Goal: Find specific page/section: Find specific page/section

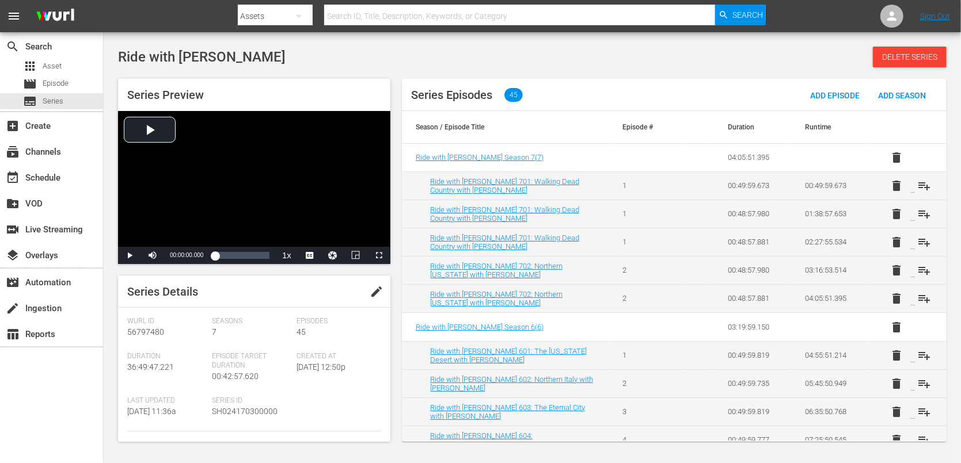
scroll to position [133, 0]
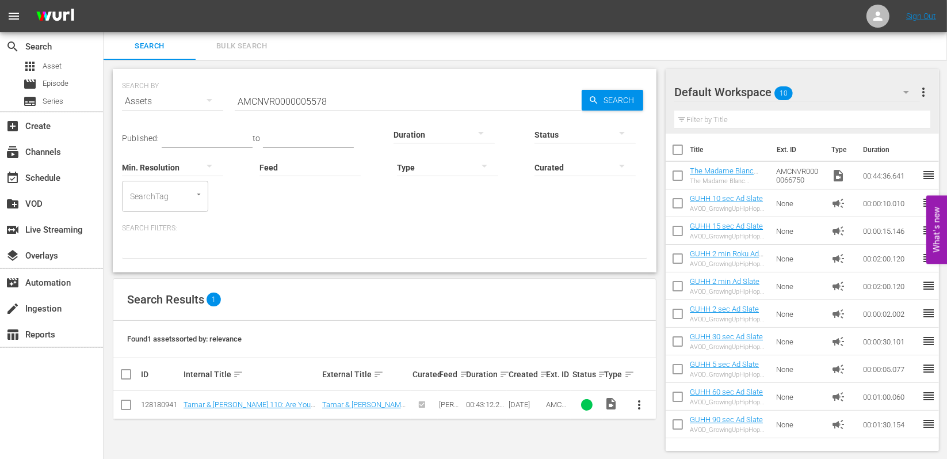
click at [353, 94] on input "AMCNVR0000005578" at bounding box center [408, 101] width 347 height 28
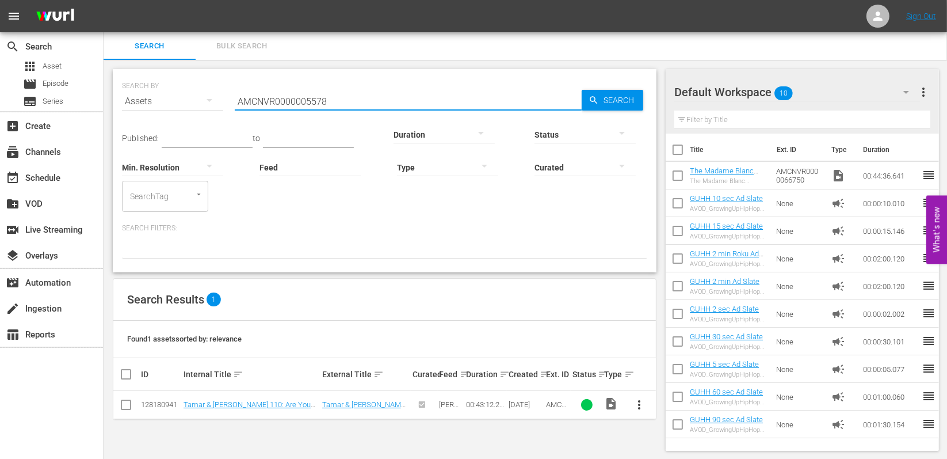
click at [353, 94] on input "AMCNVR0000005578" at bounding box center [408, 101] width 347 height 28
click at [616, 92] on span "Search" at bounding box center [621, 100] width 44 height 21
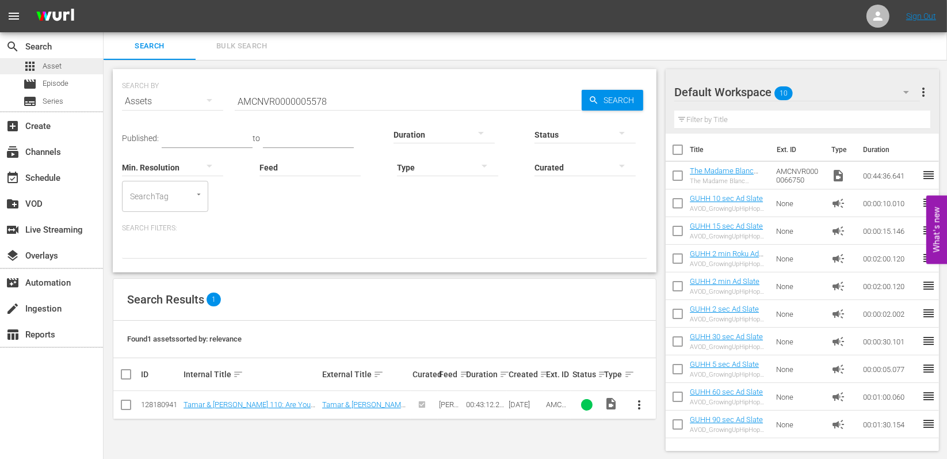
click at [69, 66] on div "apps Asset" at bounding box center [51, 66] width 103 height 16
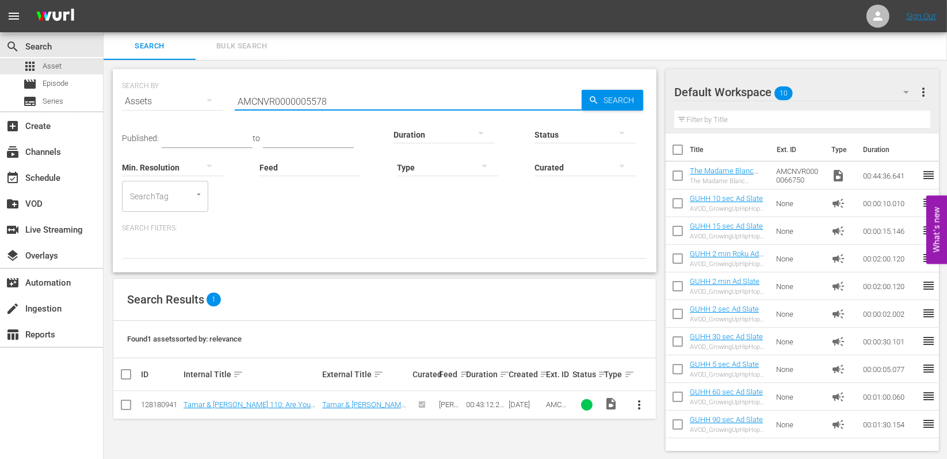
click at [341, 105] on input "AMCNVR0000005578" at bounding box center [408, 101] width 347 height 28
click at [340, 106] on input "AMCNVR0000005578" at bounding box center [408, 101] width 347 height 28
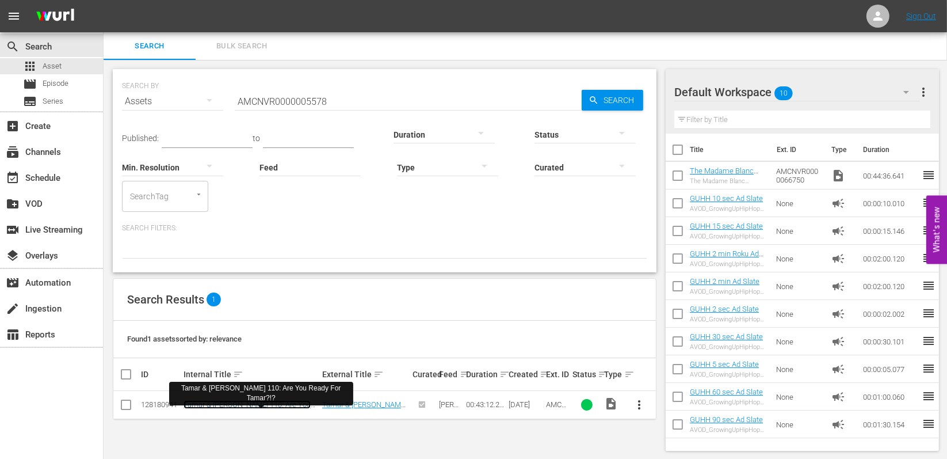
click at [254, 408] on link "Tamar & [PERSON_NAME] 110: Are You Ready For Tamar?!?" at bounding box center [247, 408] width 127 height 17
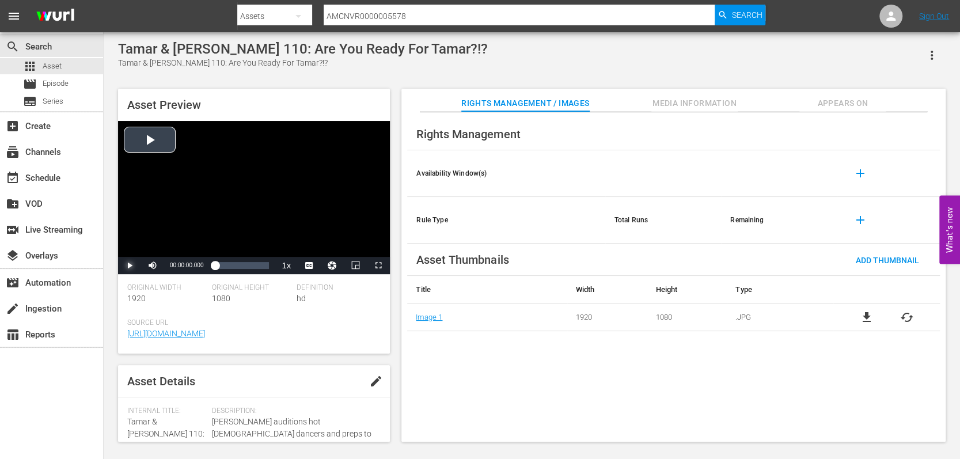
click at [130, 265] on span "Video Player" at bounding box center [130, 265] width 0 height 0
click at [378, 265] on span "Video Player" at bounding box center [378, 265] width 0 height 0
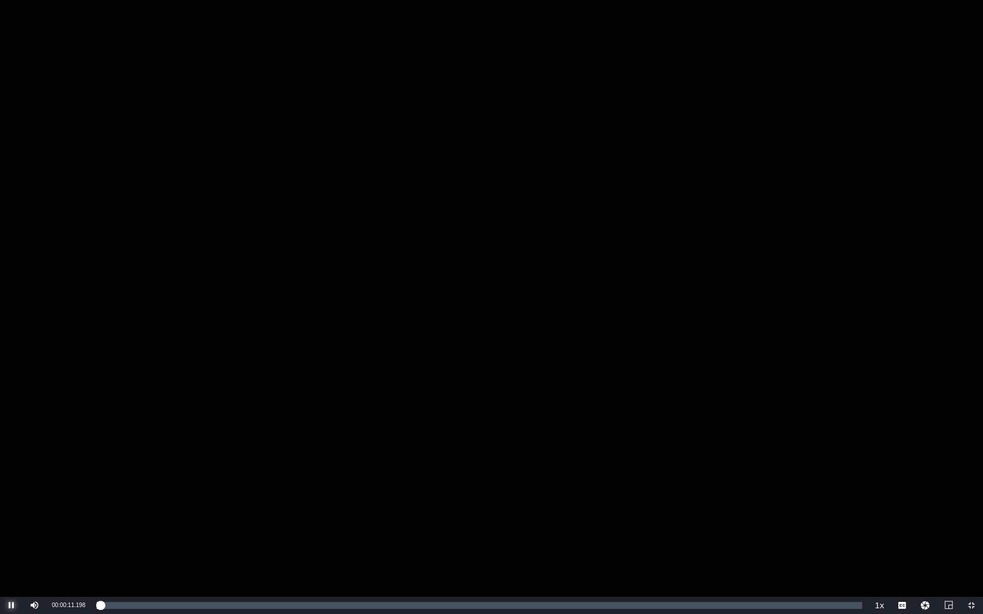
click at [12, 458] on span "Video Player" at bounding box center [12, 606] width 0 height 0
click at [947, 458] on span "Video Player" at bounding box center [971, 606] width 0 height 0
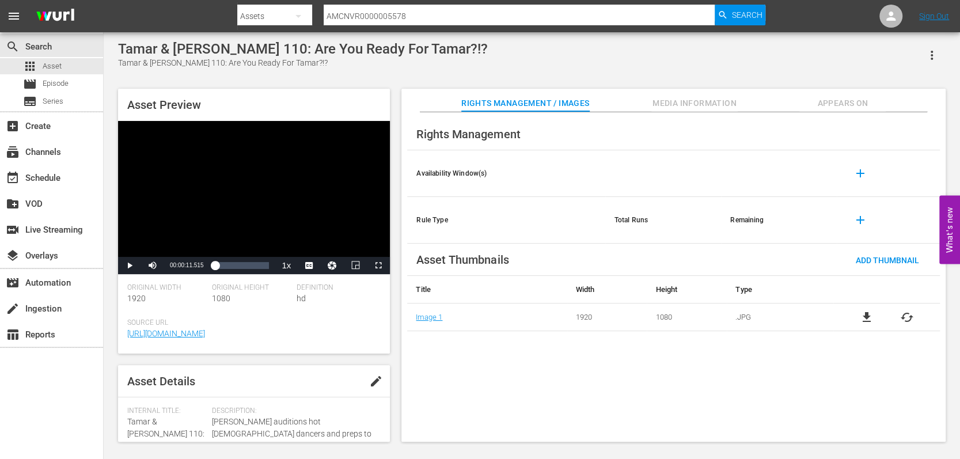
click at [36, 421] on div "search Search apps Asset movie Episode subtitles Series add_box Create subscrip…" at bounding box center [52, 261] width 104 height 459
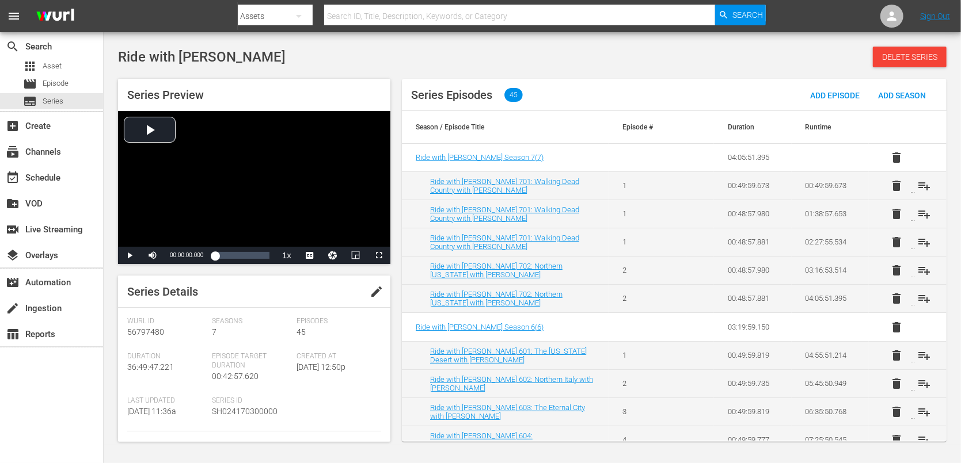
scroll to position [133, 0]
